Goal: Navigation & Orientation: Go to known website

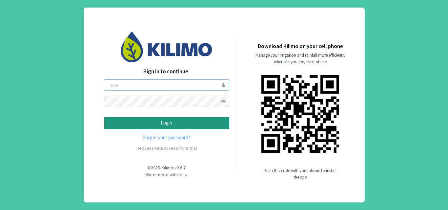
click at [193, 87] on input "email" at bounding box center [166, 84] width 125 height 11
type input "pliniojunior"
click at [104, 117] on button "Login" at bounding box center [166, 123] width 125 height 12
